Goal: Complete application form

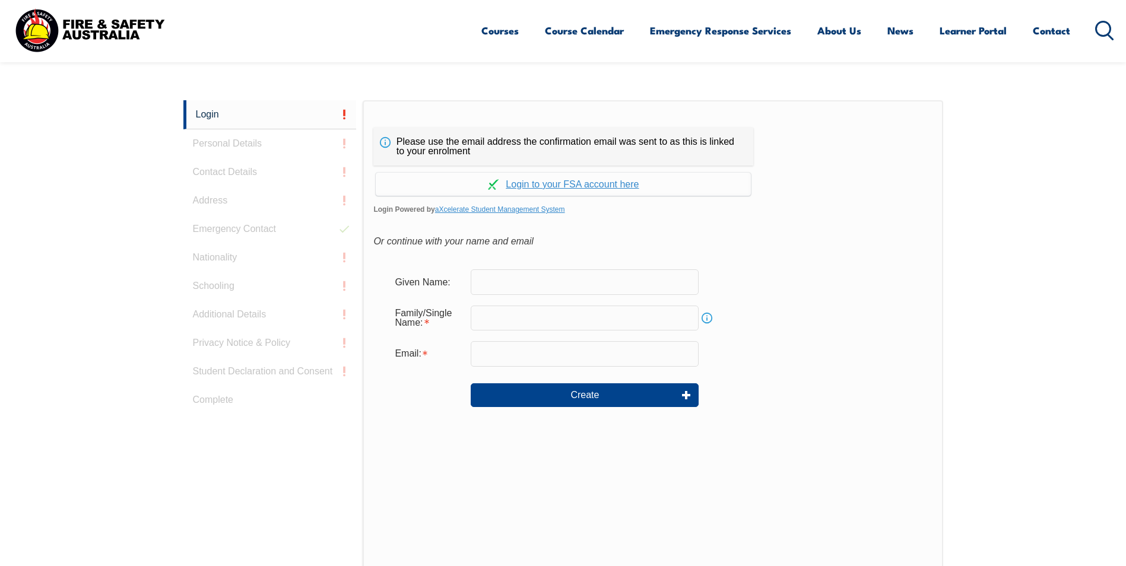
scroll to position [316, 0]
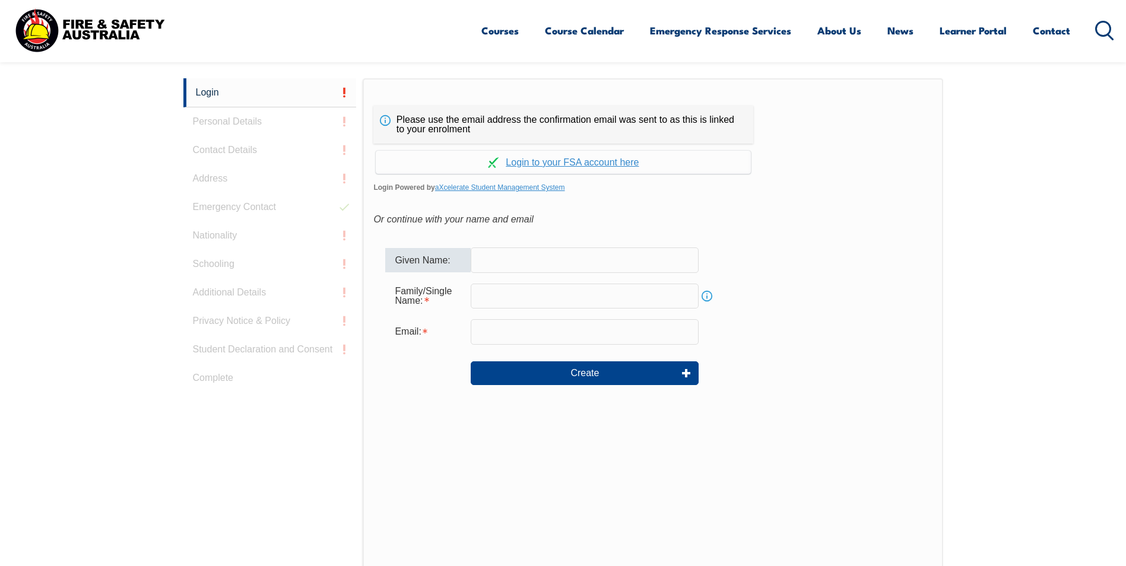
click at [509, 260] on input "text" at bounding box center [585, 259] width 228 height 25
type input "[PERSON_NAME]"
type input "[PERSON_NAME][EMAIL_ADDRESS][PERSON_NAME][DOMAIN_NAME]"
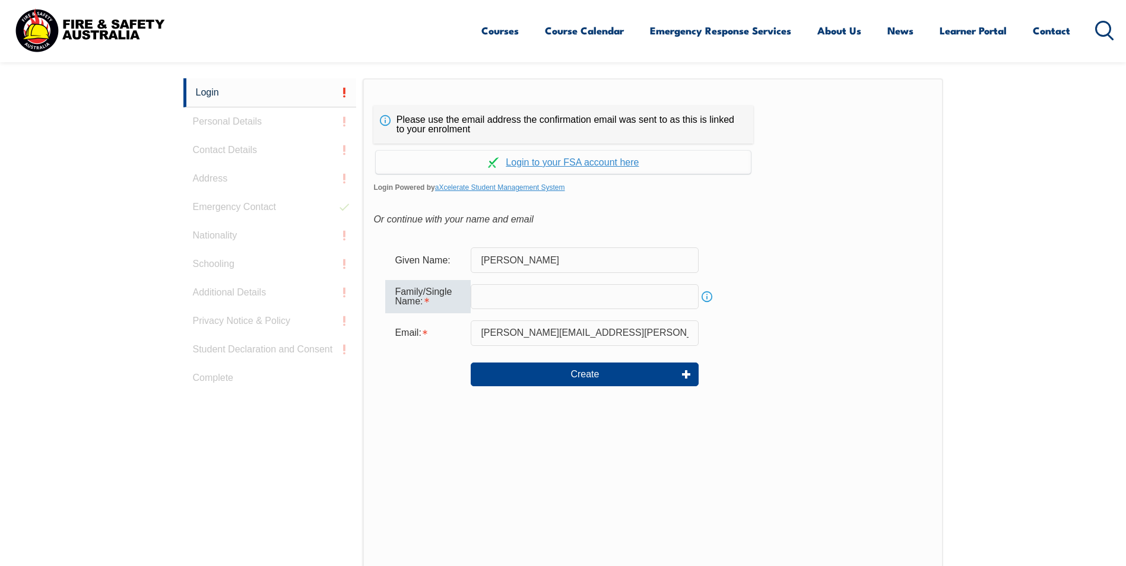
click at [517, 295] on input "text" at bounding box center [585, 296] width 228 height 25
type input "Gauci"
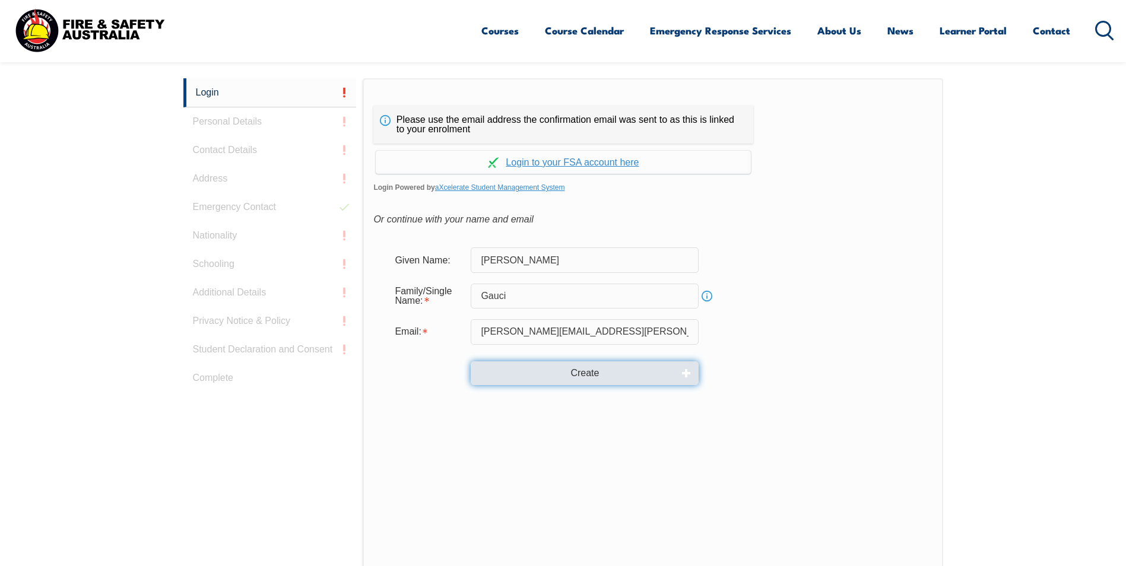
click at [583, 376] on button "Create" at bounding box center [585, 373] width 228 height 24
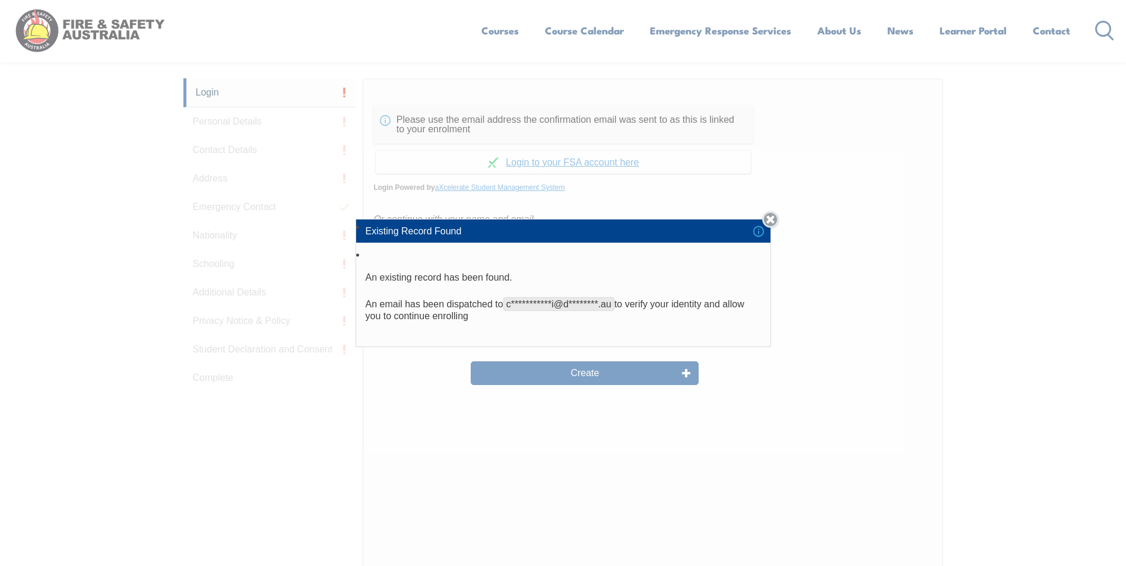
click at [774, 221] on link "Close" at bounding box center [770, 219] width 17 height 17
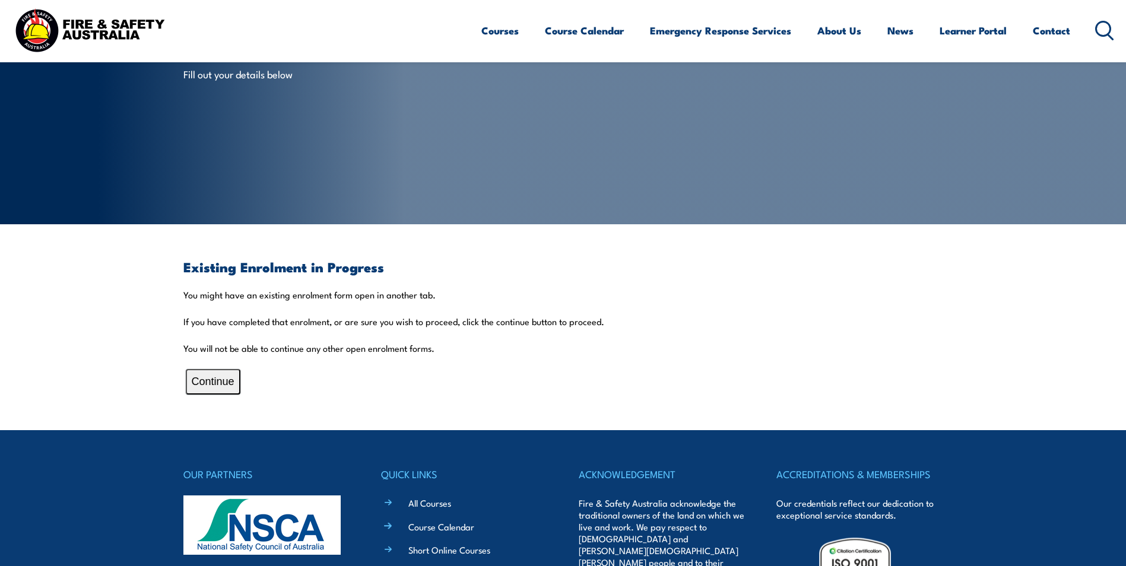
scroll to position [119, 0]
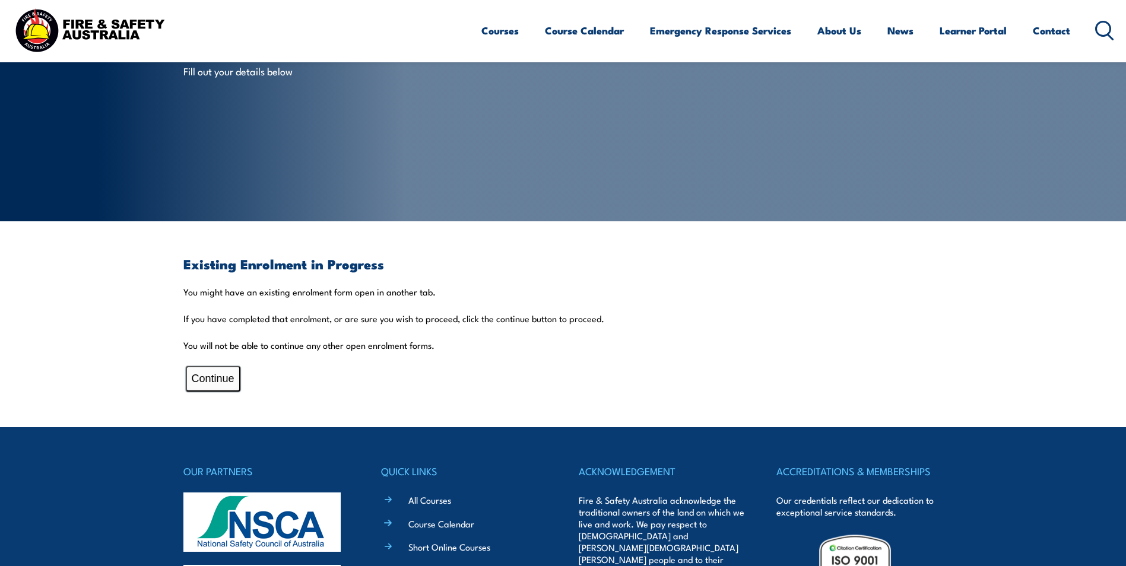
click at [221, 380] on button "Continue" at bounding box center [213, 379] width 55 height 26
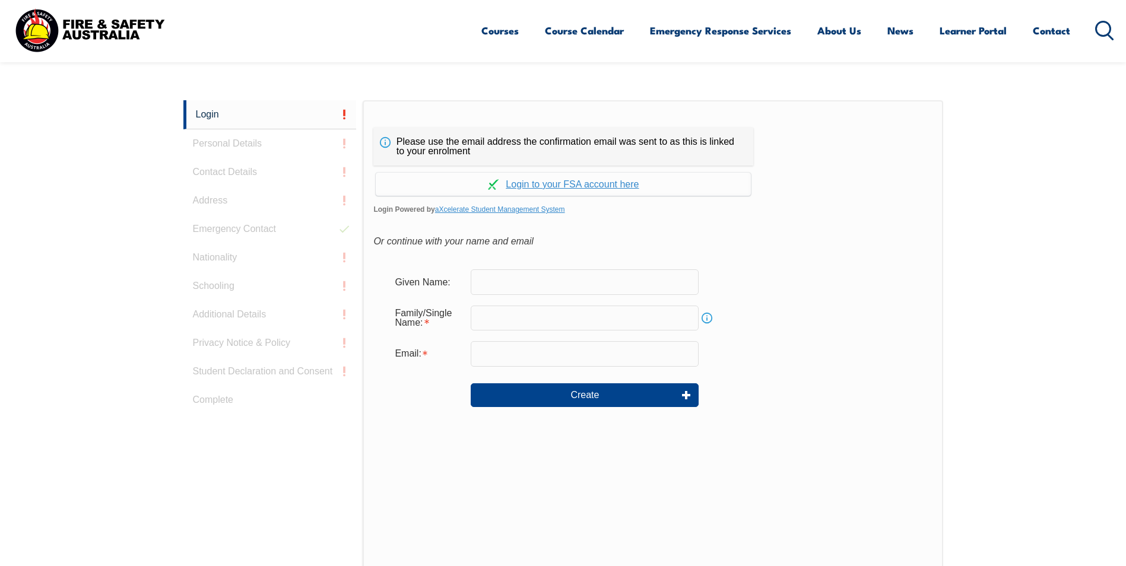
scroll to position [316, 0]
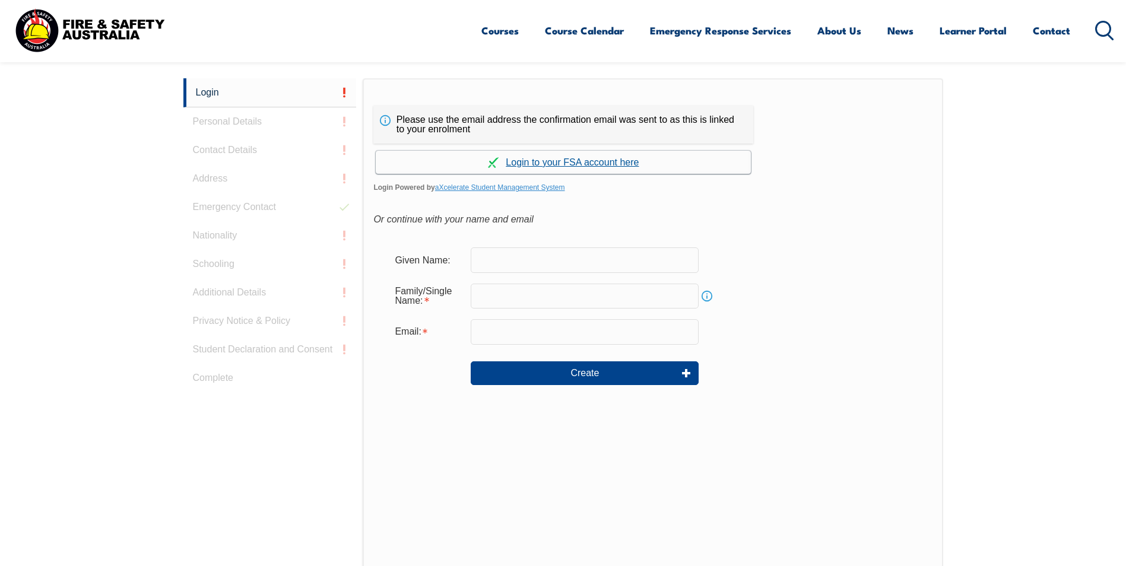
click at [576, 162] on link "Continue with aXcelerate" at bounding box center [563, 162] width 375 height 23
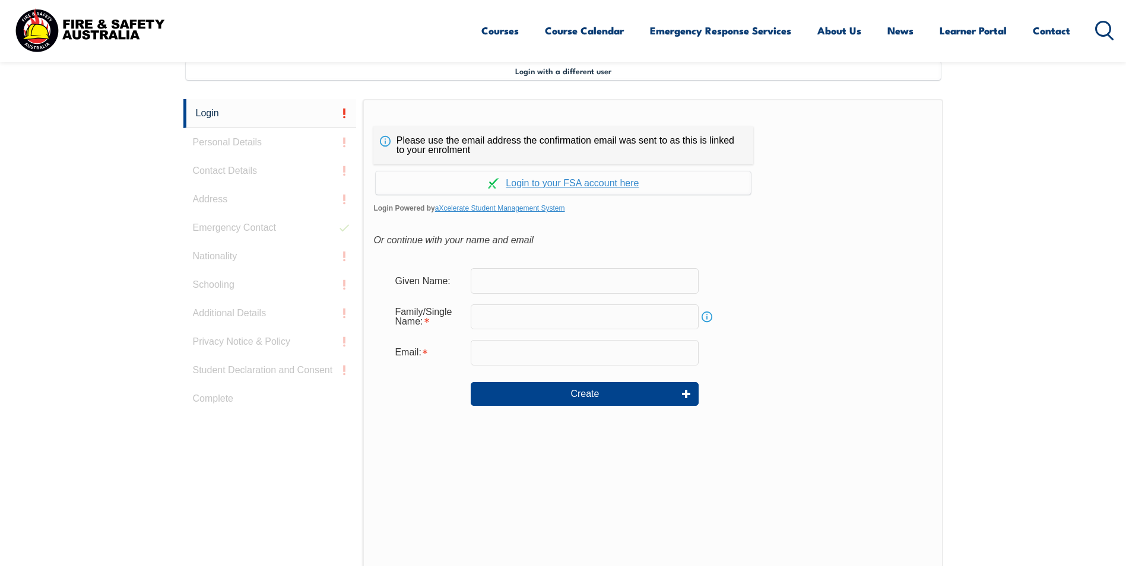
scroll to position [323, 0]
